Goal: Task Accomplishment & Management: Manage account settings

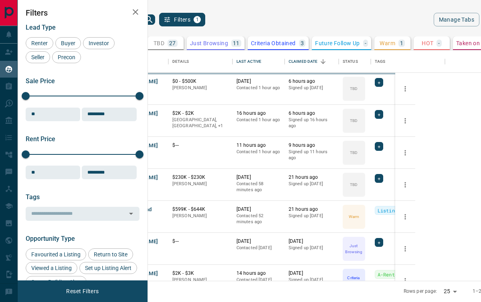
scroll to position [231, 323]
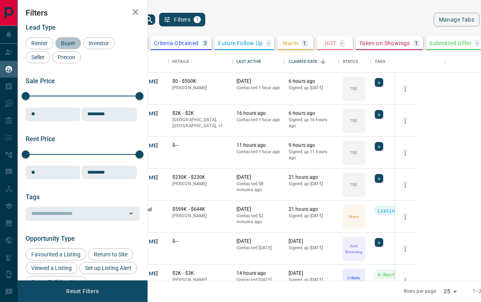
click at [67, 47] on div "Buyer" at bounding box center [68, 43] width 26 height 12
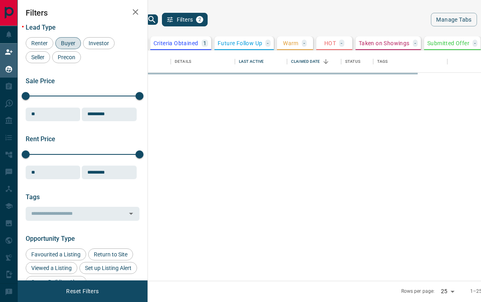
scroll to position [0, 215]
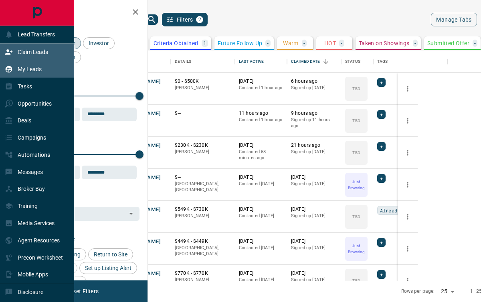
click at [43, 51] on p "Claim Leads" at bounding box center [33, 52] width 30 height 6
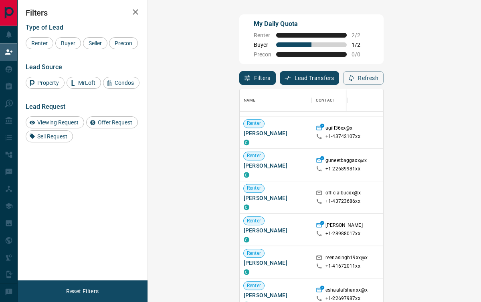
scroll to position [442, 0]
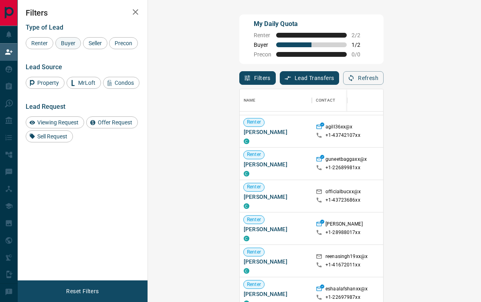
click at [71, 43] on span "Buyer" at bounding box center [68, 43] width 20 height 6
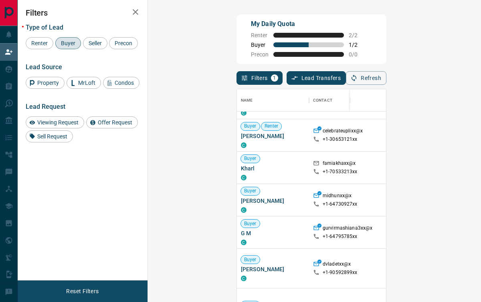
scroll to position [33, 0]
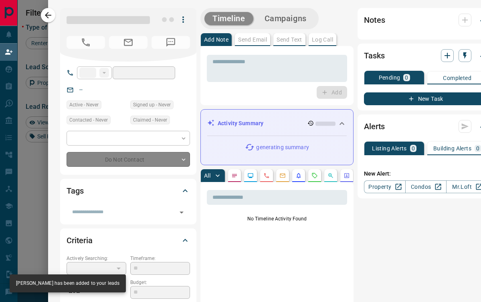
type input "**"
type input "**********"
type input "**"
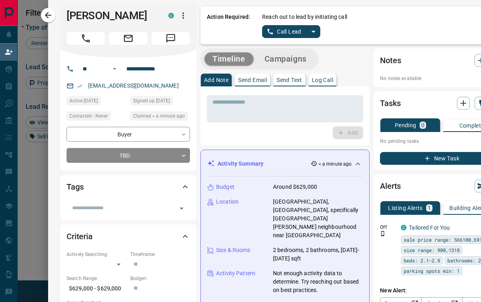
scroll to position [0, 0]
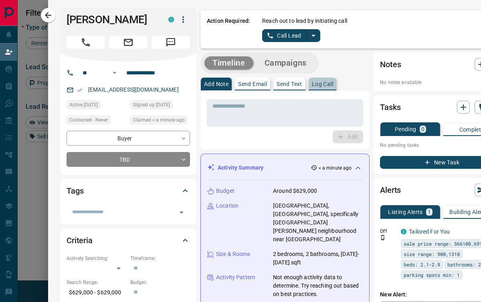
click at [323, 85] on p "Log Call" at bounding box center [322, 84] width 21 height 6
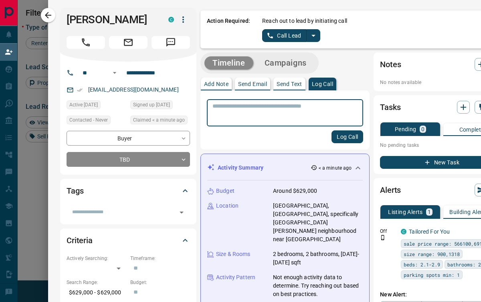
click at [298, 111] on textarea at bounding box center [284, 113] width 145 height 20
type textarea "****"
click at [334, 133] on button "Log Call" at bounding box center [347, 137] width 32 height 13
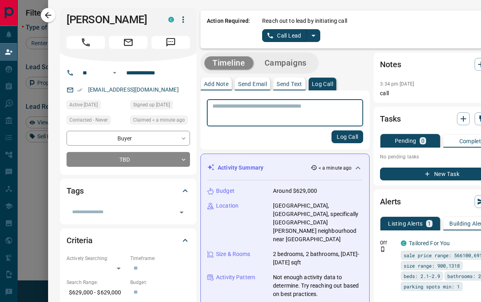
click at [292, 84] on p "Send Text" at bounding box center [289, 84] width 26 height 6
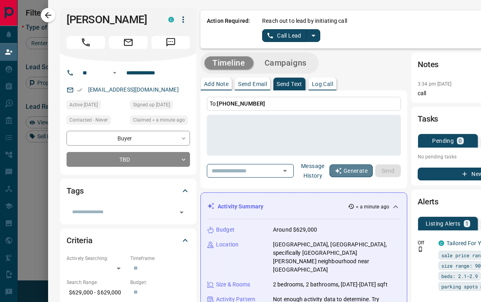
click at [346, 175] on button "Generate" at bounding box center [350, 171] width 43 height 13
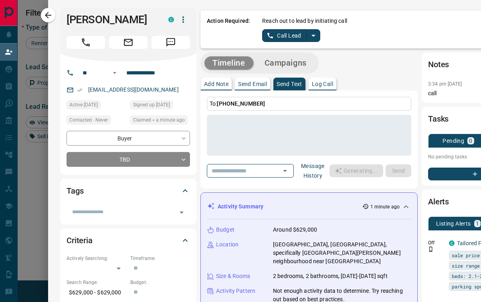
type textarea "**********"
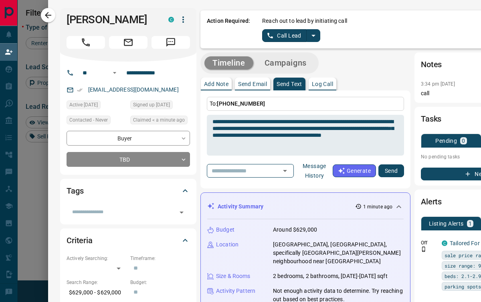
click at [393, 173] on button "Send" at bounding box center [391, 171] width 26 height 13
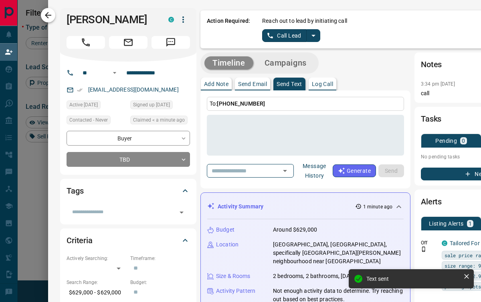
click at [52, 16] on icon "button" at bounding box center [48, 15] width 10 height 10
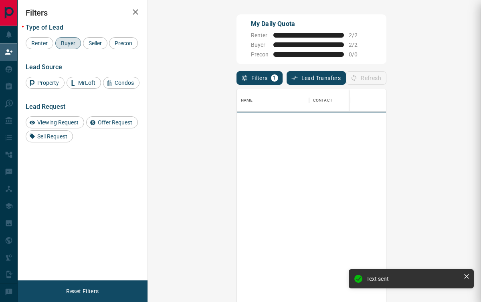
scroll to position [229, 309]
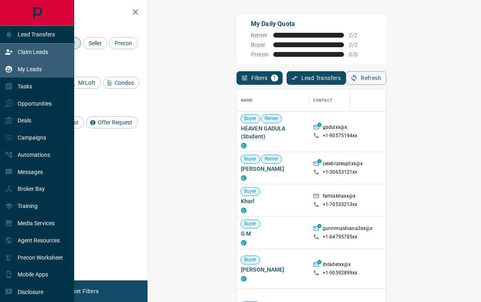
click at [40, 72] on p "My Leads" at bounding box center [30, 69] width 24 height 6
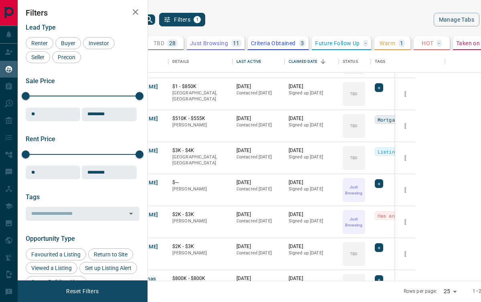
scroll to position [593, 0]
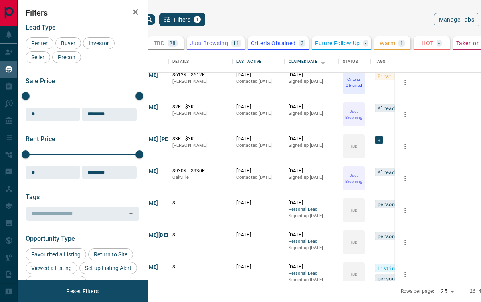
scroll to position [220, 0]
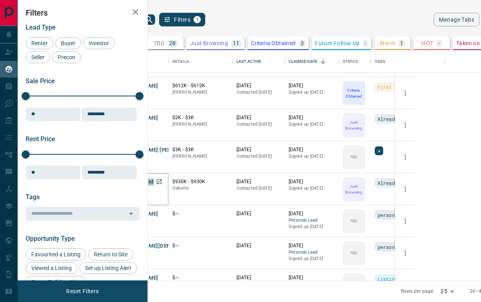
click at [158, 182] on button "[PERSON_NAME]" at bounding box center [137, 183] width 42 height 8
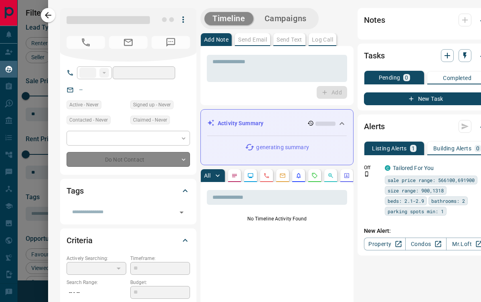
type input "**"
type input "**********"
type input "*"
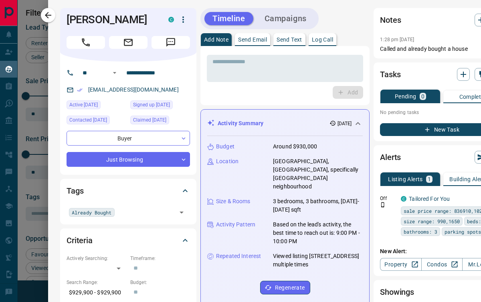
click at [300, 21] on button "Campaigns" at bounding box center [285, 18] width 58 height 13
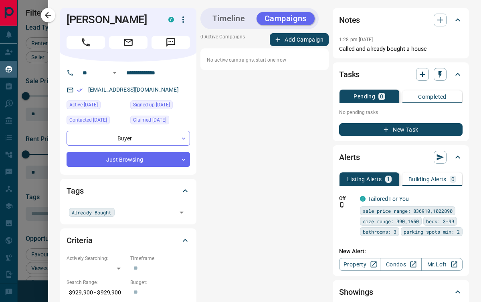
click at [304, 39] on button "Add Campaign" at bounding box center [299, 39] width 59 height 13
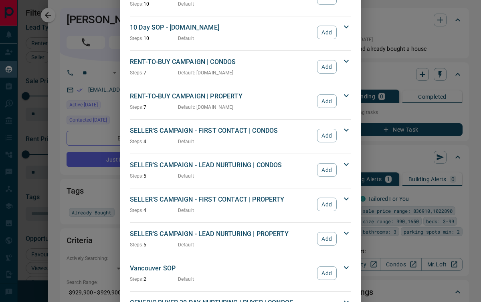
scroll to position [594, 0]
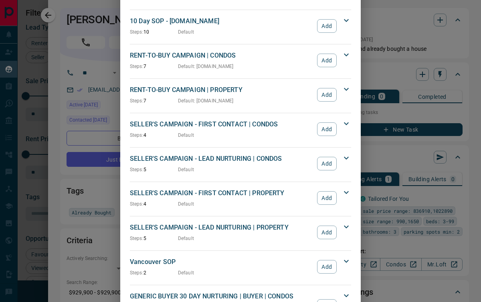
click at [183, 120] on p "SELLER'S CAMPAIGN - FIRST CONTACT | CONDOS" at bounding box center [221, 125] width 183 height 10
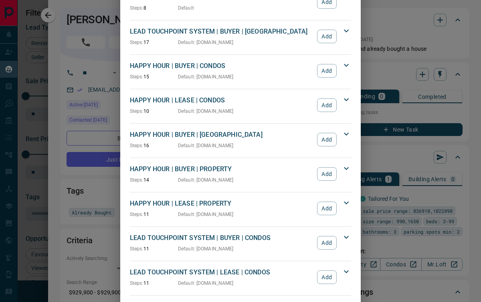
scroll to position [0, 0]
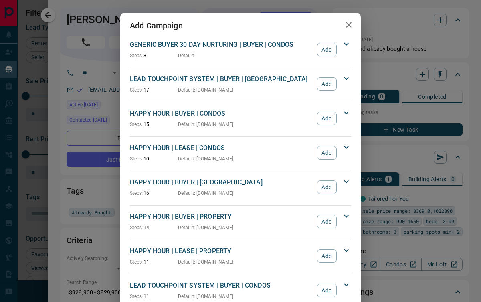
click at [239, 46] on p "GENERIC BUYER 30 DAY NURTURING | BUYER | CONDOS" at bounding box center [221, 45] width 183 height 10
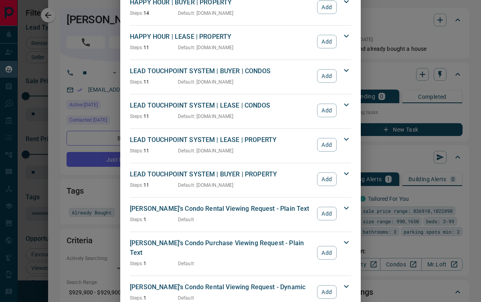
scroll to position [344, 0]
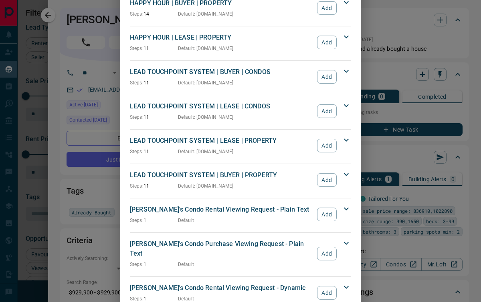
click at [281, 175] on p "LEAD TOUCHPOINT SYSTEM | BUYER | PROPERTY" at bounding box center [221, 176] width 183 height 10
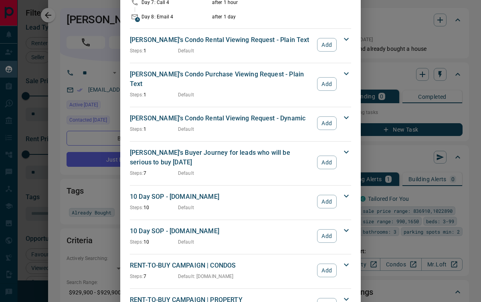
scroll to position [687, 0]
click at [202, 226] on p "10 Day SOP - [DOMAIN_NAME]" at bounding box center [221, 231] width 183 height 10
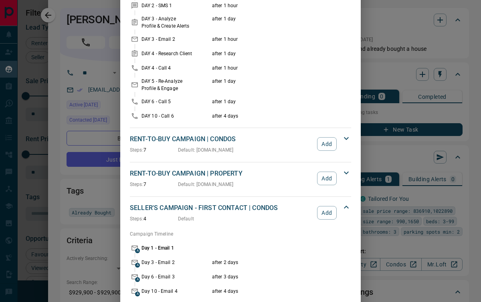
scroll to position [984, 0]
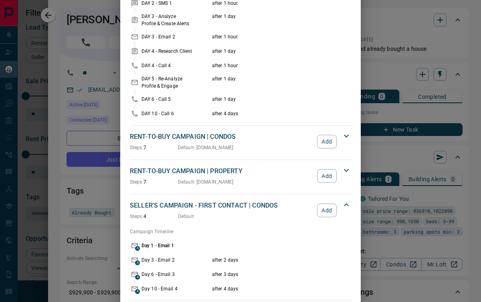
click at [109, 177] on div "Add Campaign GENERIC BUYER 30 DAY NURTURING | BUYER | CONDOS Steps: 8 Default A…" at bounding box center [240, 151] width 481 height 302
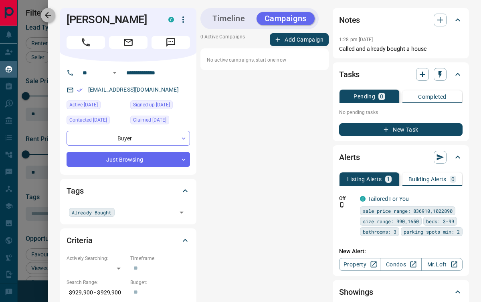
click at [44, 14] on icon "button" at bounding box center [48, 15] width 10 height 10
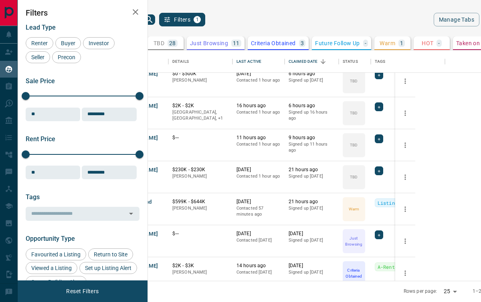
scroll to position [40, 0]
click at [152, 199] on button "Kouider Abbad" at bounding box center [134, 202] width 36 height 8
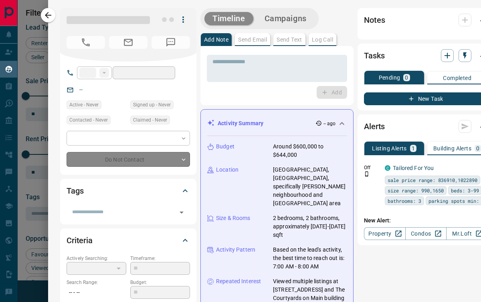
type input "**"
type input "**********"
type input "*"
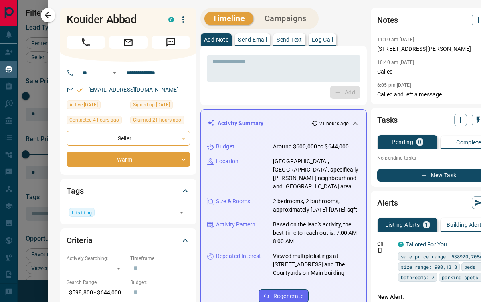
click at [290, 19] on button "Campaigns" at bounding box center [285, 18] width 58 height 13
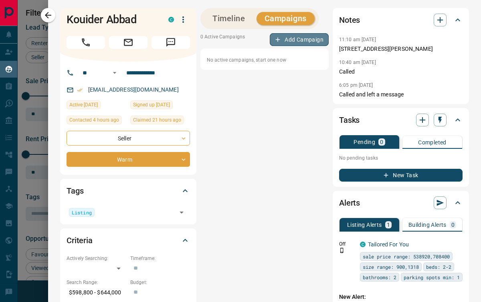
click at [298, 42] on button "Add Campaign" at bounding box center [299, 39] width 59 height 13
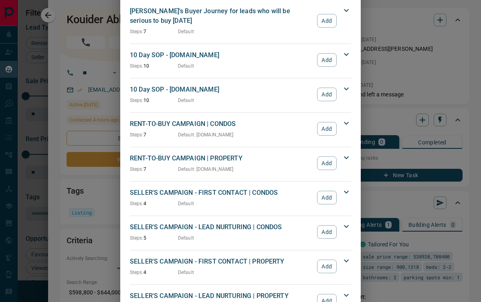
scroll to position [528, 0]
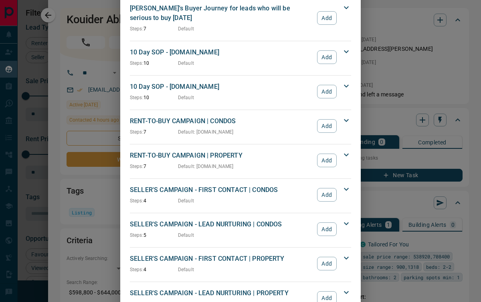
click at [268, 220] on p "SELLER'S CAMPAIGN - LEAD NURTURING | CONDOS" at bounding box center [221, 225] width 183 height 10
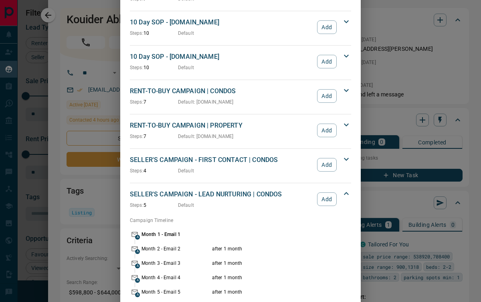
scroll to position [560, 0]
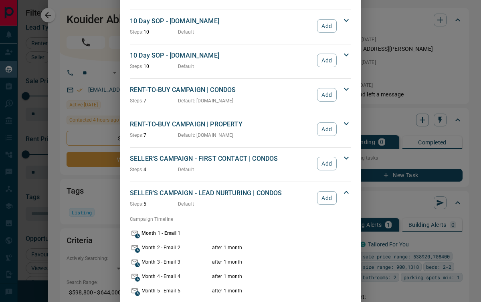
click at [266, 154] on p "SELLER'S CAMPAIGN - FIRST CONTACT | CONDOS" at bounding box center [221, 159] width 183 height 10
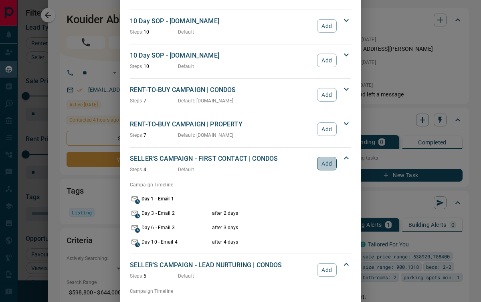
click at [325, 157] on button "Add" at bounding box center [327, 164] width 20 height 14
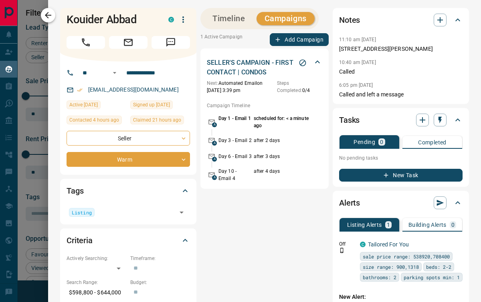
click at [49, 16] on icon "button" at bounding box center [48, 15] width 10 height 10
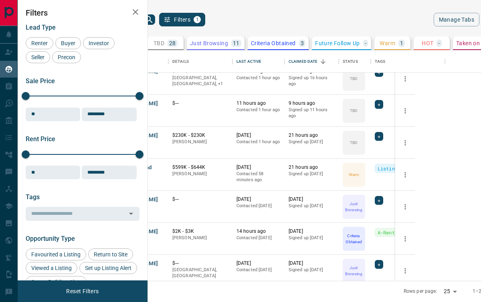
scroll to position [0, 0]
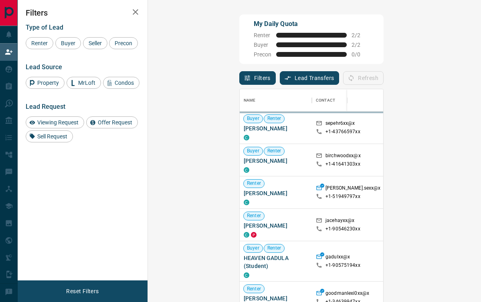
scroll to position [229, 309]
